Goal: Information Seeking & Learning: Find contact information

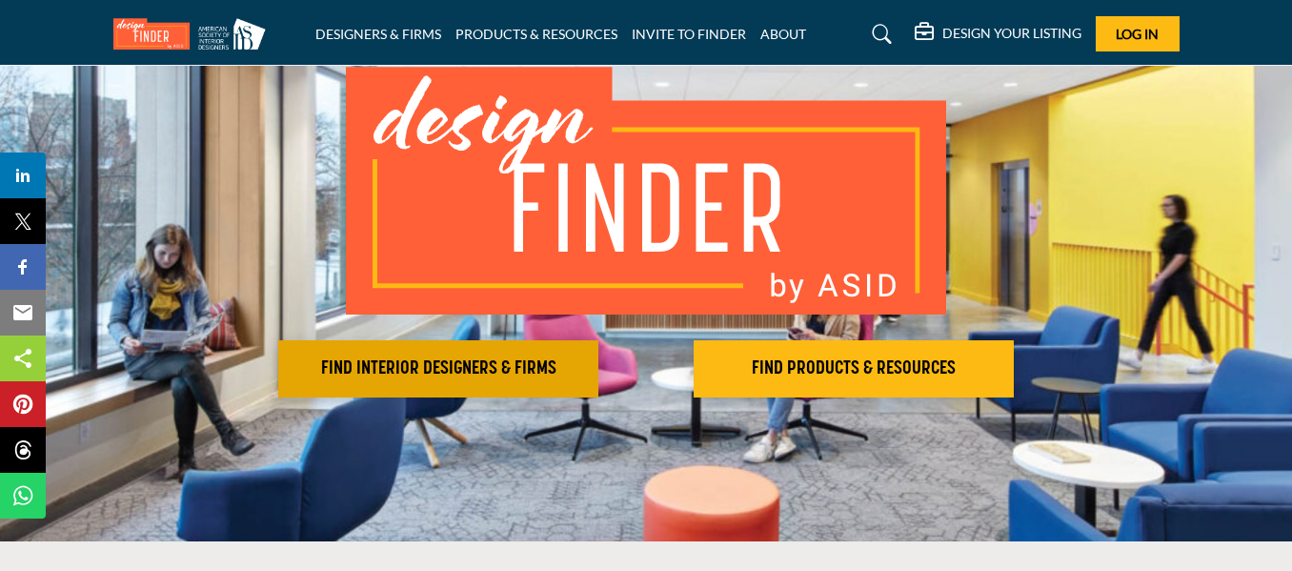
click at [463, 380] on button "FIND INTERIOR DESIGNERS & FIRMS" at bounding box center [438, 368] width 320 height 57
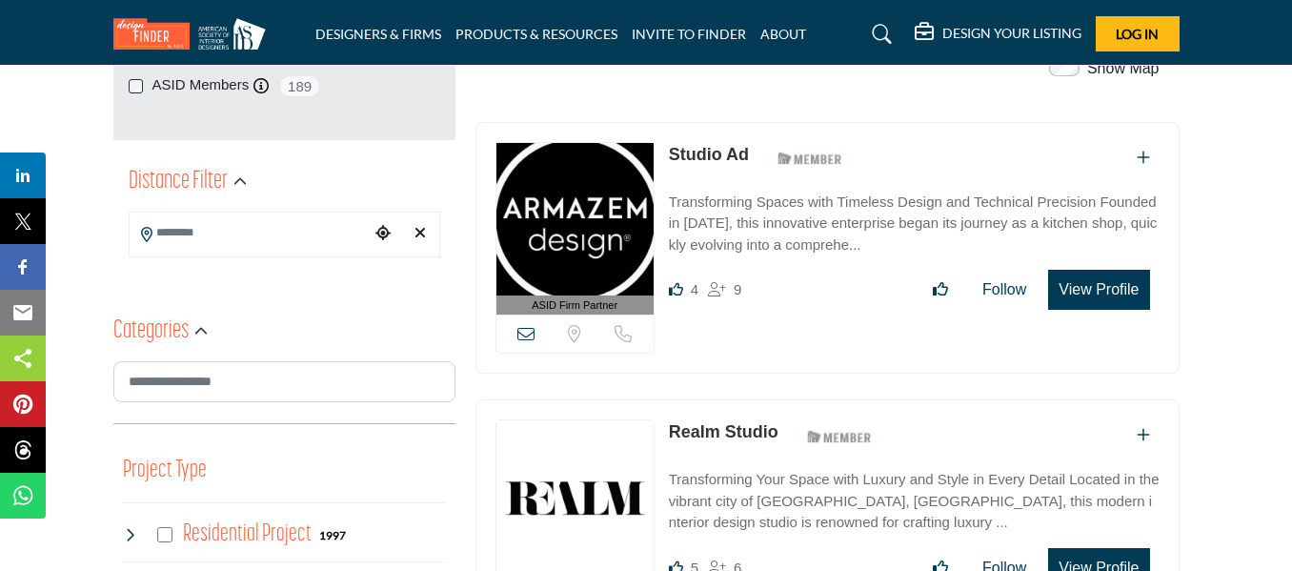
scroll to position [418, 0]
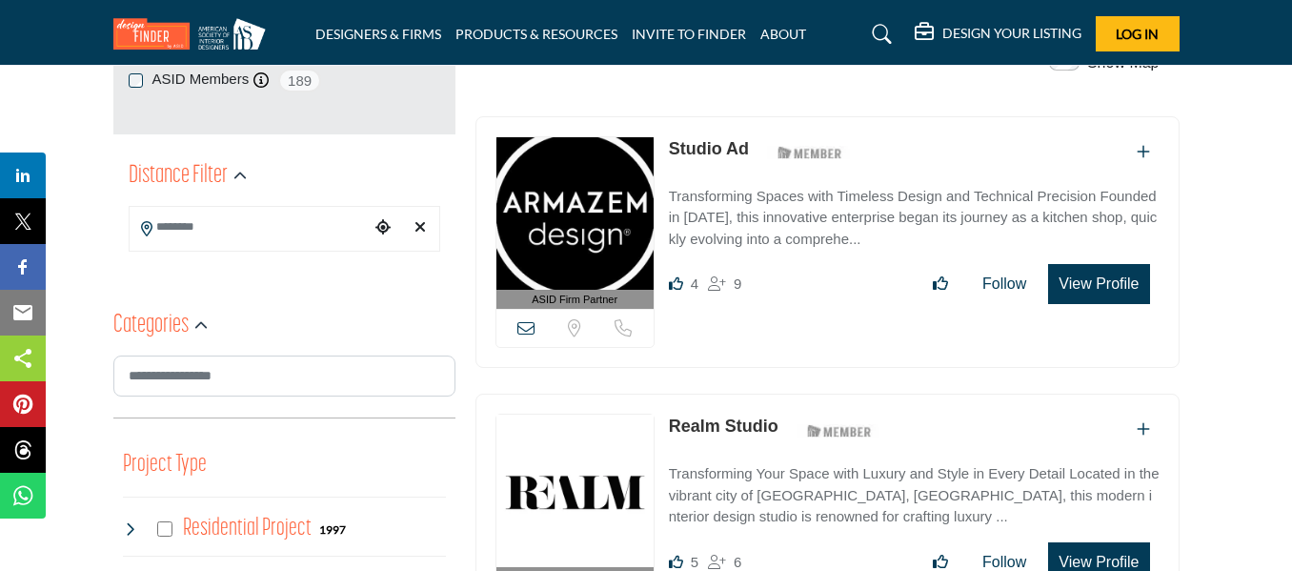
click at [292, 231] on input "Search Location" at bounding box center [250, 227] width 240 height 37
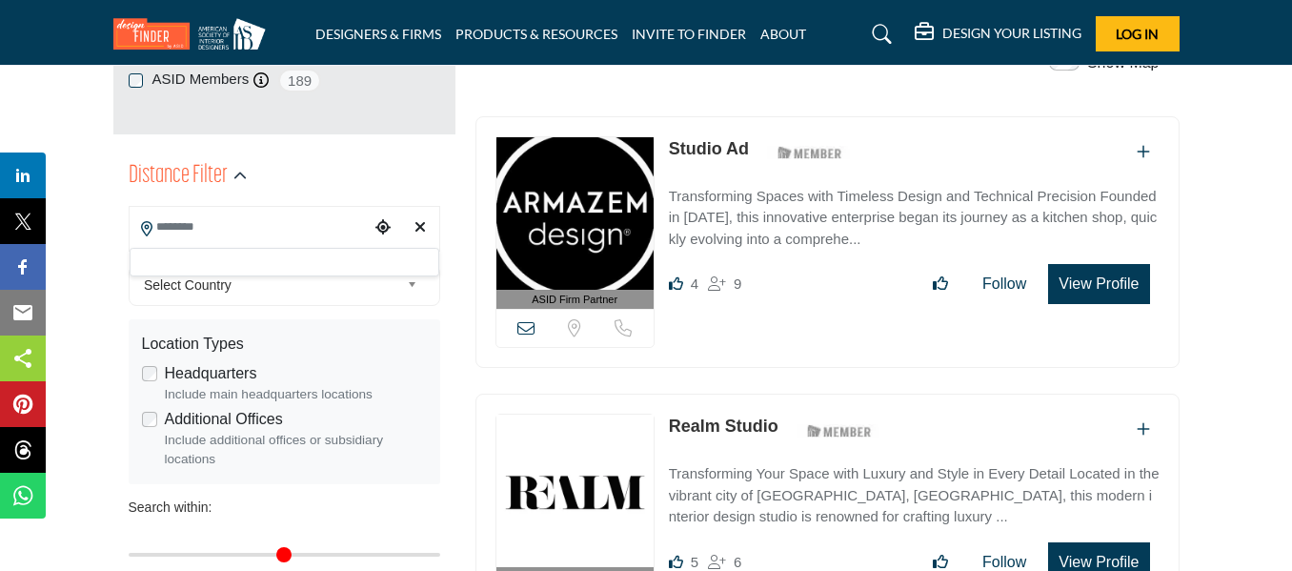
click at [216, 291] on span "Select Country" at bounding box center [271, 284] width 255 height 23
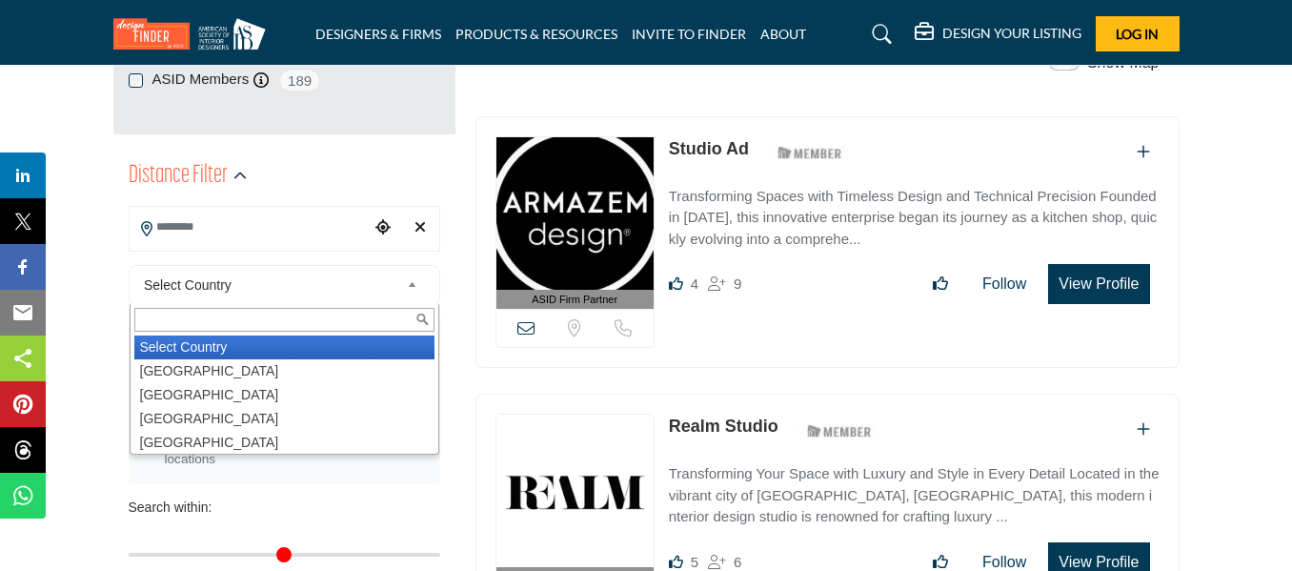
scroll to position [505, 0]
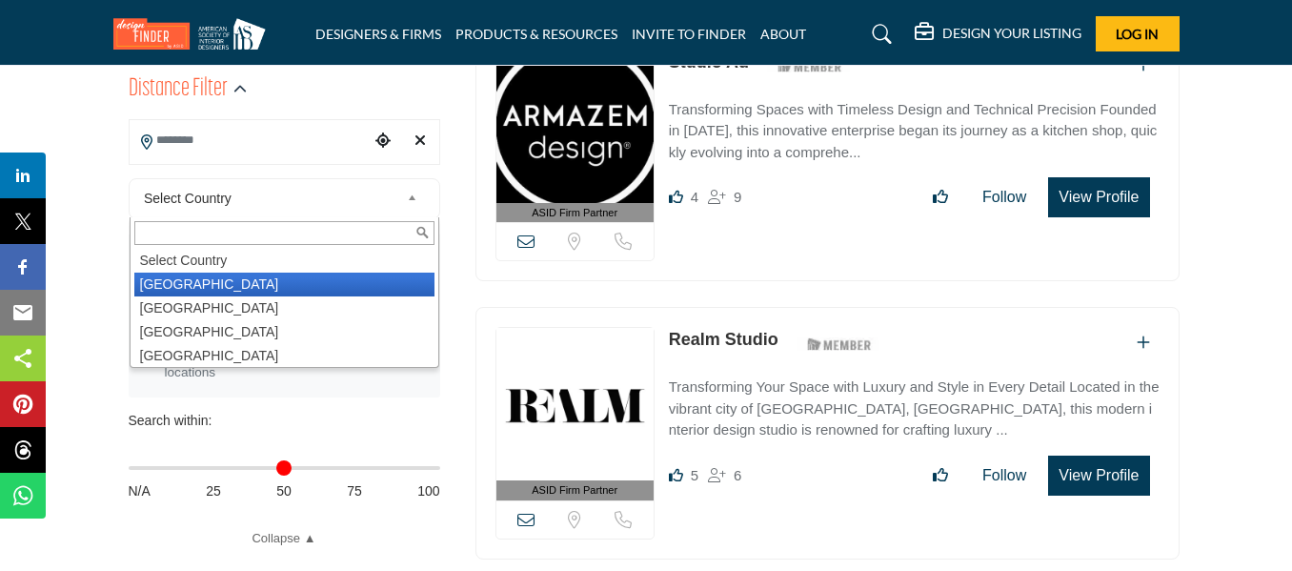
click at [291, 278] on li "United States" at bounding box center [284, 284] width 300 height 24
click at [245, 139] on input "Search Location" at bounding box center [250, 140] width 240 height 37
type input "***"
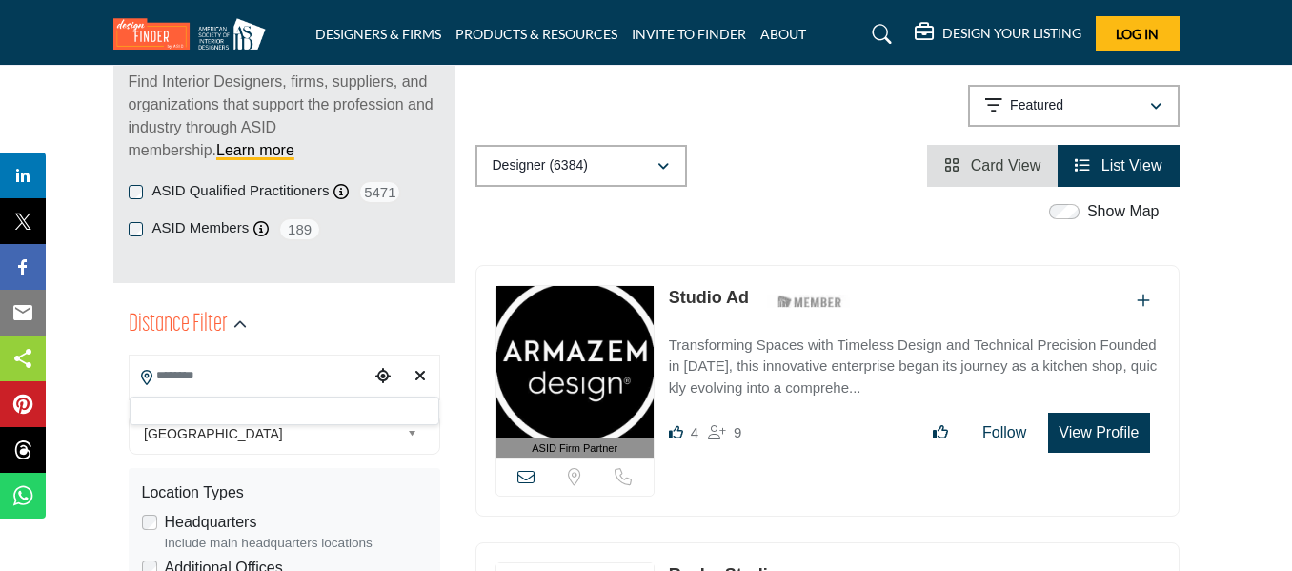
scroll to position [293, 0]
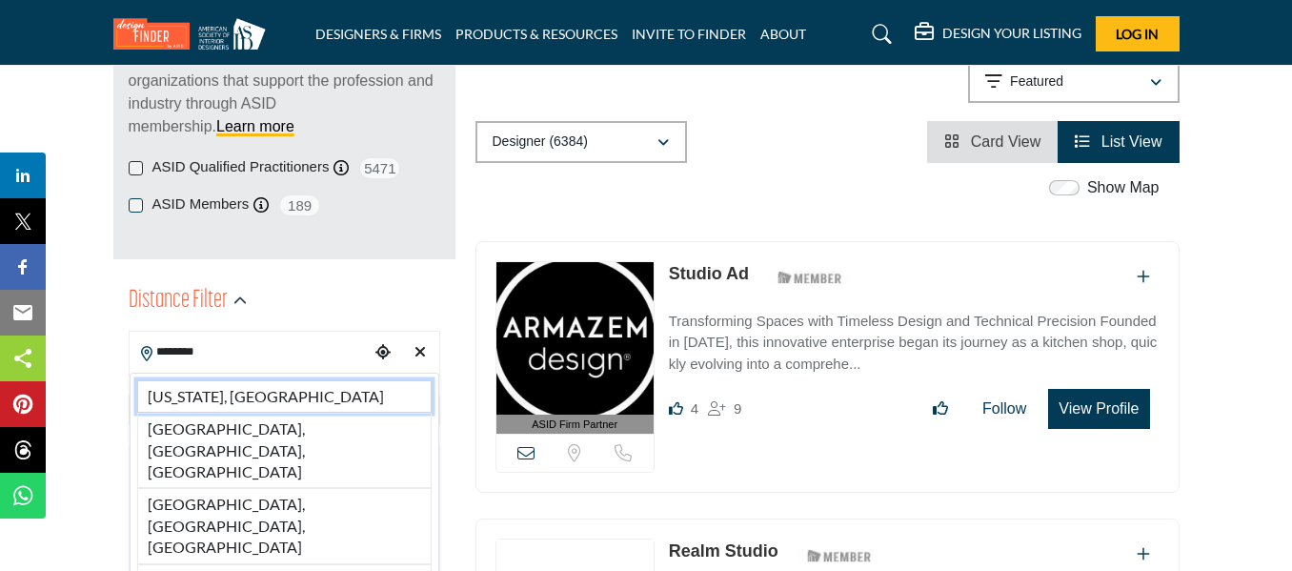
click at [258, 390] on li "North Carolina, USA" at bounding box center [284, 396] width 294 height 32
type input "**********"
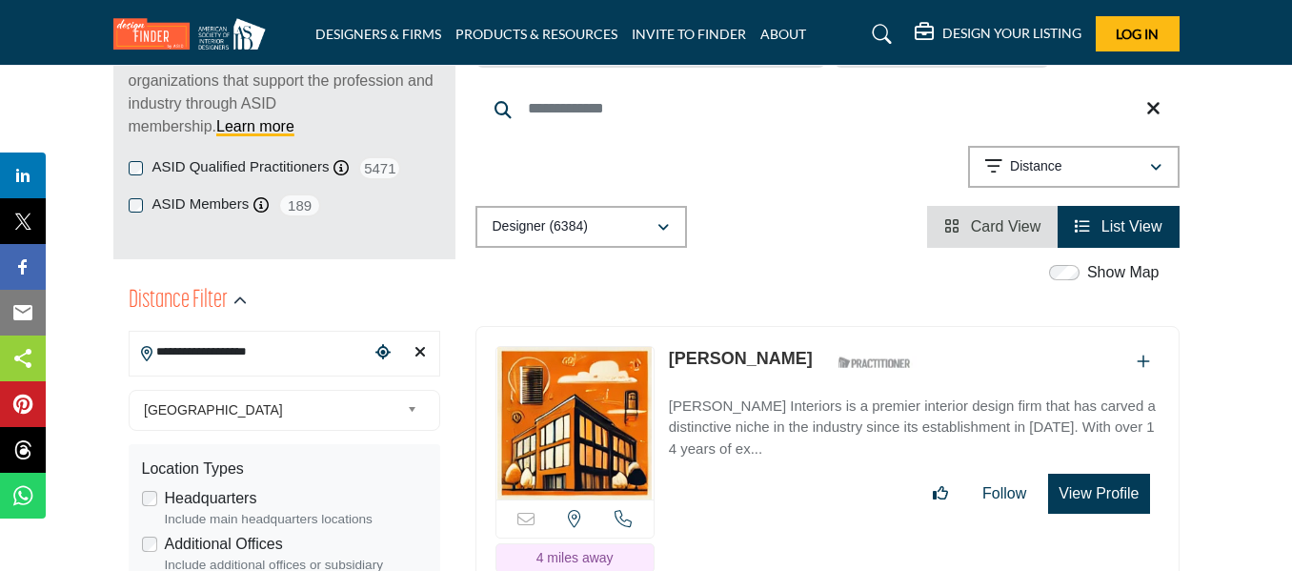
click at [295, 393] on div "United States Select Country United States Canada Afghanistan land Islands Alba…" at bounding box center [285, 410] width 312 height 41
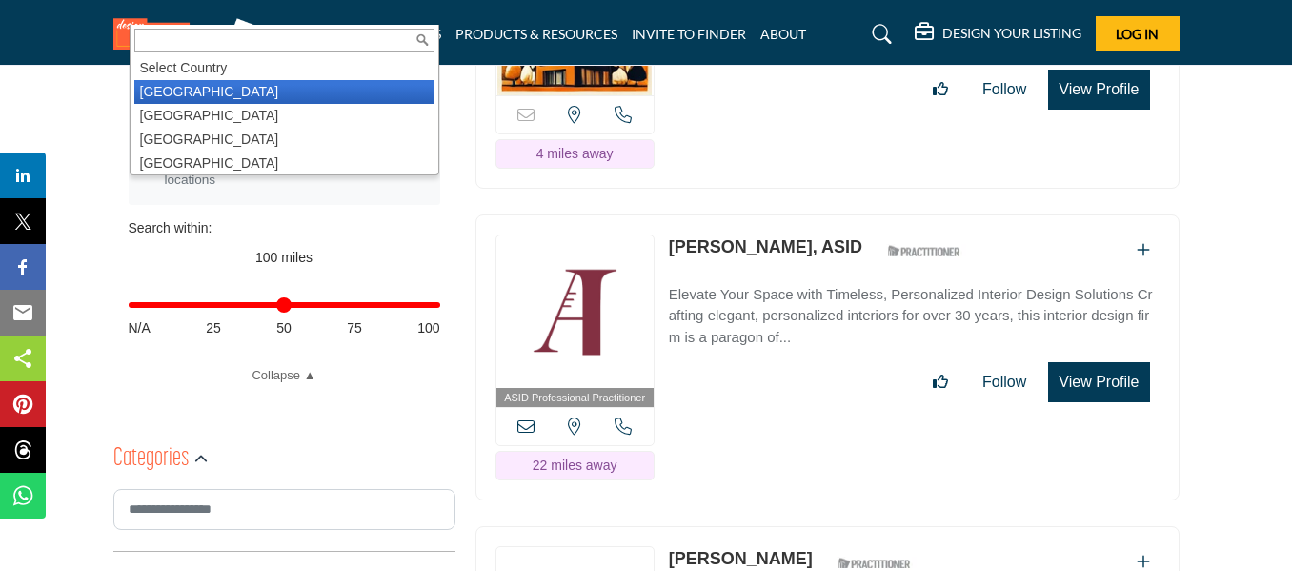
scroll to position [698, 0]
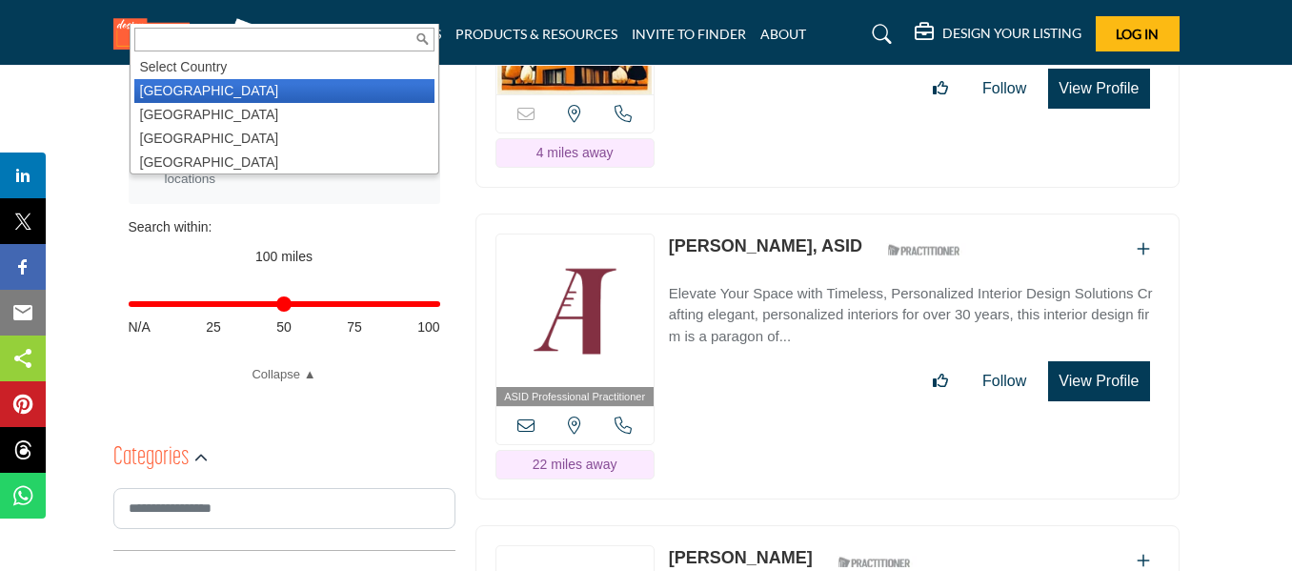
click at [731, 253] on link "Amy Jeffries, ASID" at bounding box center [765, 245] width 193 height 19
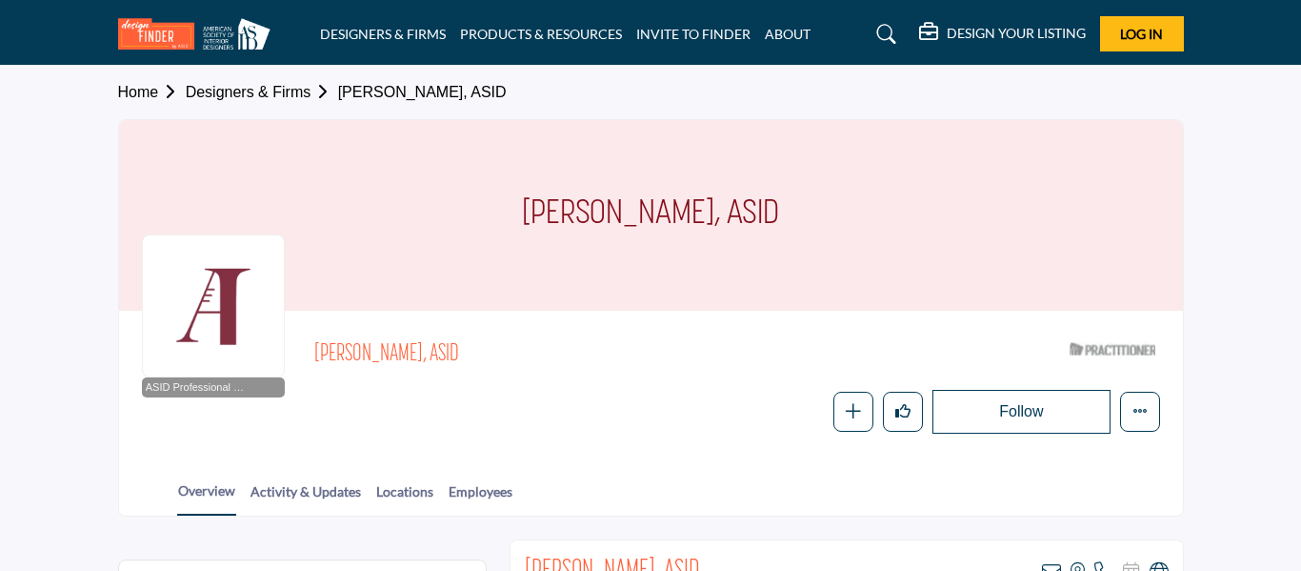
click at [0, 0] on div at bounding box center [0, 0] width 0 height 0
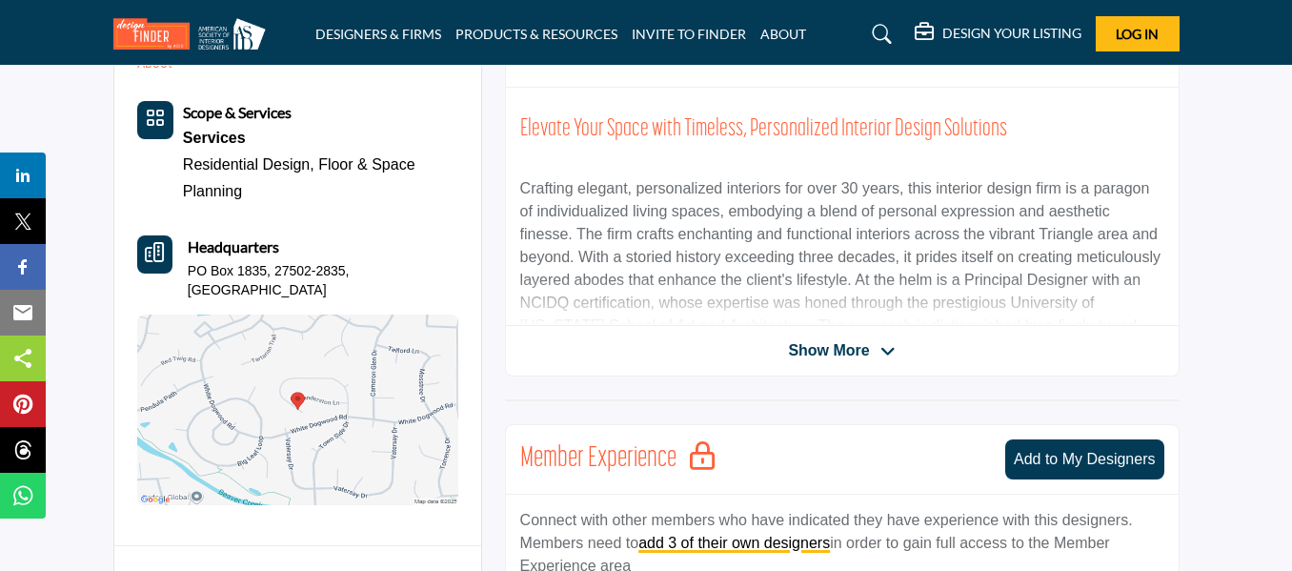
scroll to position [516, 0]
click at [842, 362] on div "Amy Jeffries, ASID View email address of this listing View the location of this…" at bounding box center [842, 199] width 675 height 353
click at [839, 361] on span "Show More" at bounding box center [828, 350] width 81 height 23
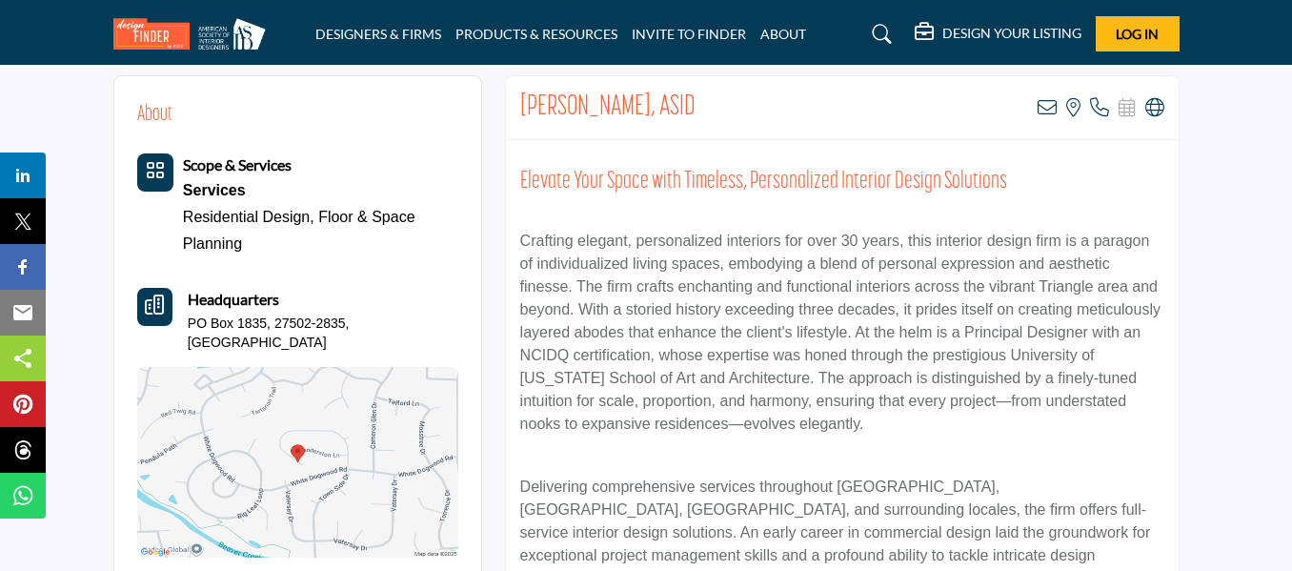
scroll to position [0, 0]
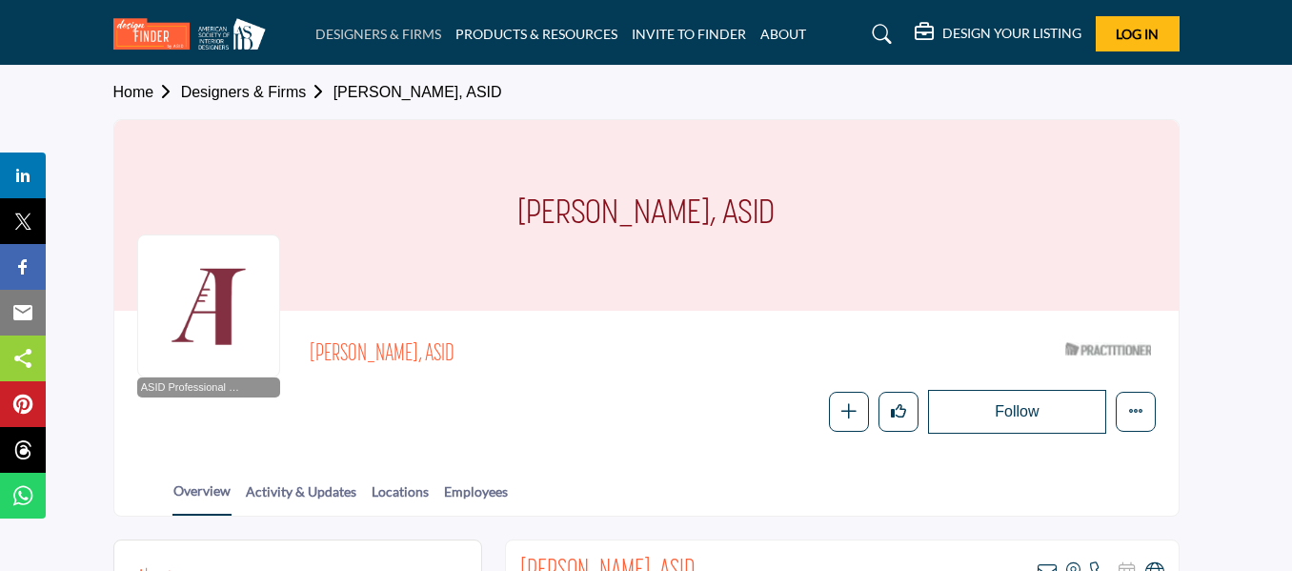
click at [353, 38] on link "DESIGNERS & FIRMS" at bounding box center [378, 34] width 126 height 16
